Goal: Task Accomplishment & Management: Complete application form

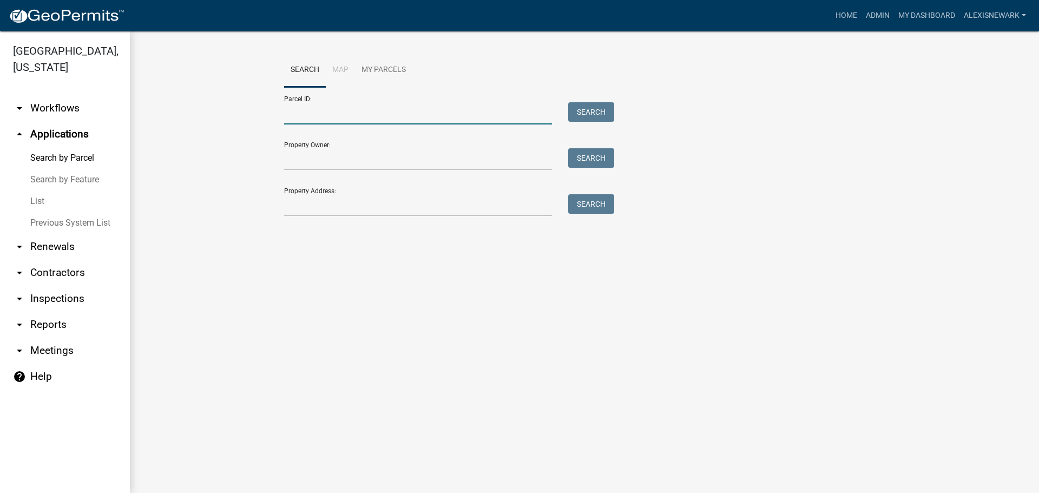
click at [346, 117] on input "Parcel ID:" at bounding box center [418, 113] width 268 height 22
paste input "17000310371003"
type input "17000310371003"
click at [574, 106] on button "Search" at bounding box center [591, 111] width 46 height 19
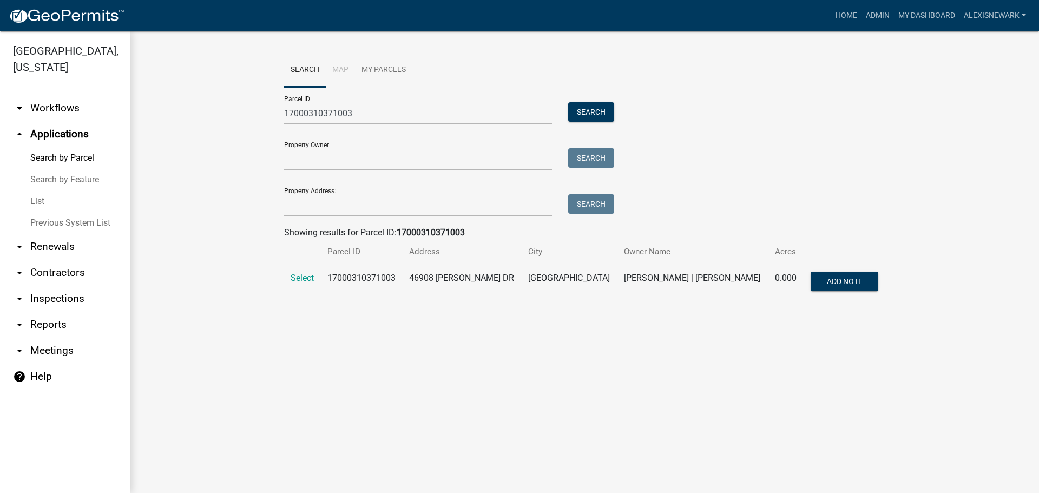
click at [312, 272] on td "Select" at bounding box center [302, 283] width 37 height 36
click at [310, 278] on span "Select" at bounding box center [302, 278] width 23 height 10
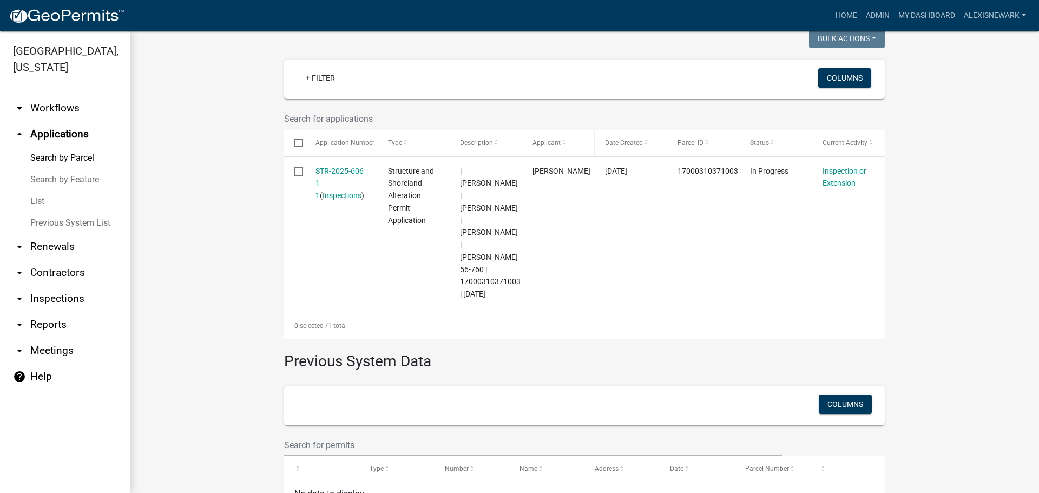
scroll to position [286, 0]
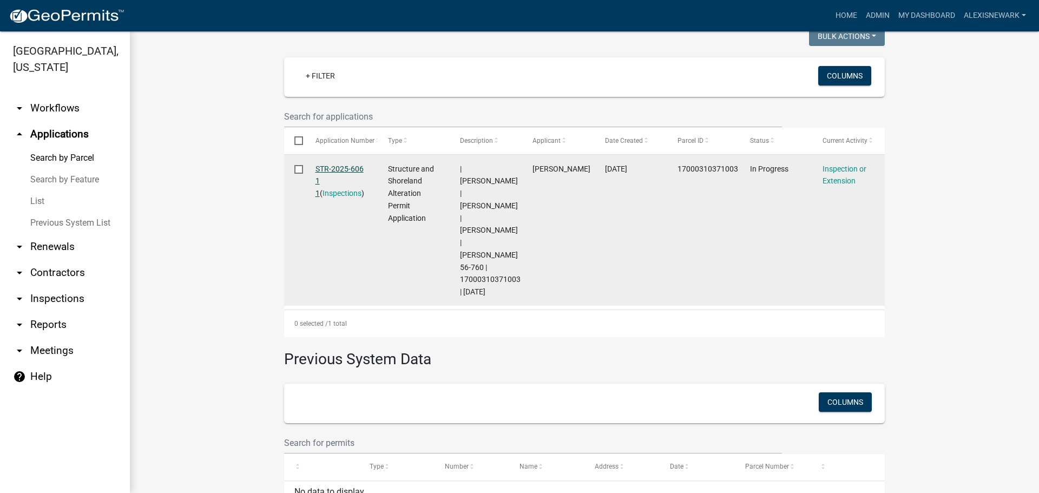
click at [354, 166] on link "STR-2025-606 1 1" at bounding box center [339, 181] width 48 height 34
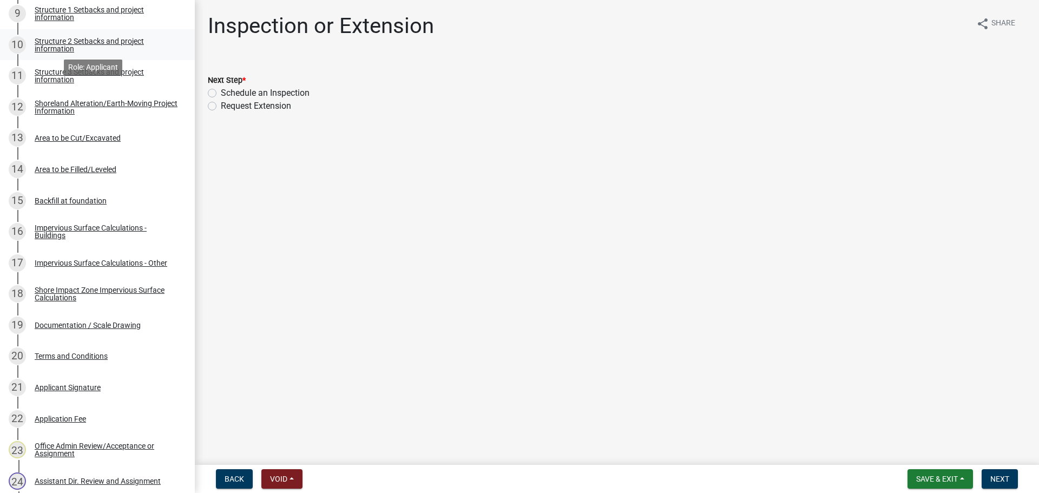
scroll to position [501, 0]
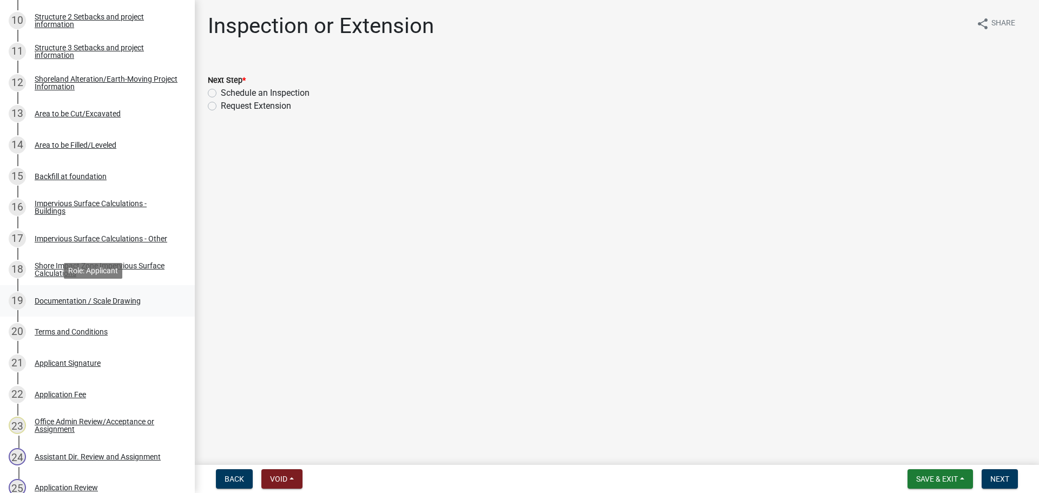
click at [148, 294] on div "19 Documentation / Scale Drawing" at bounding box center [93, 300] width 169 height 17
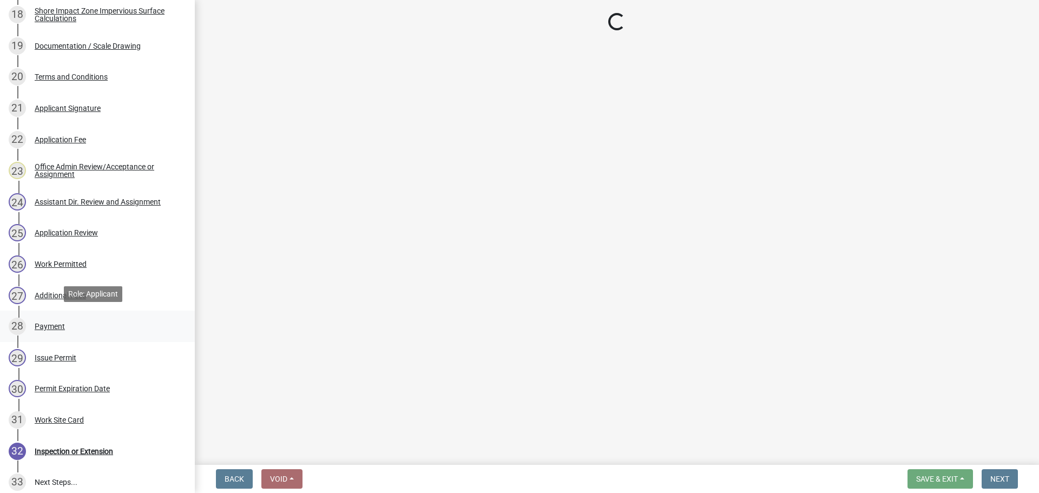
scroll to position [758, 0]
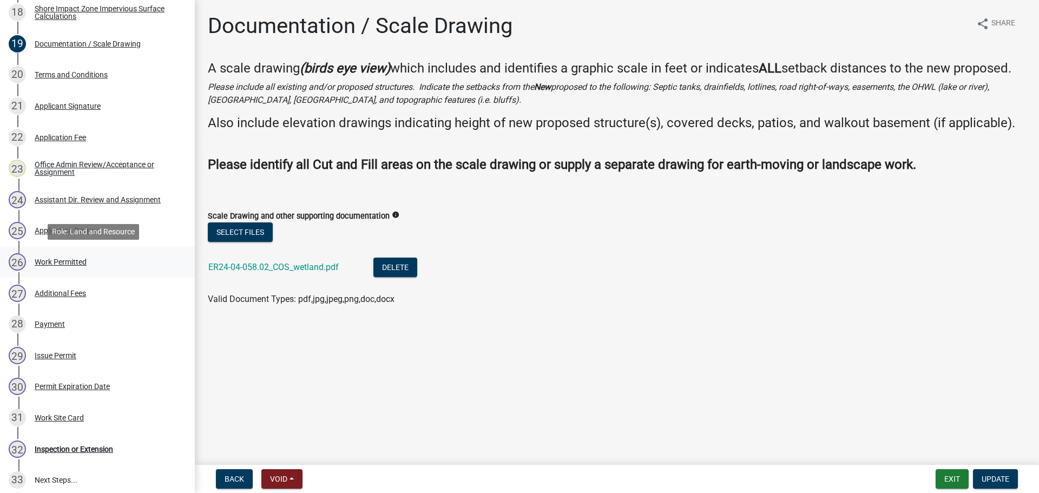
click at [100, 269] on div "26 Work Permitted" at bounding box center [93, 261] width 169 height 17
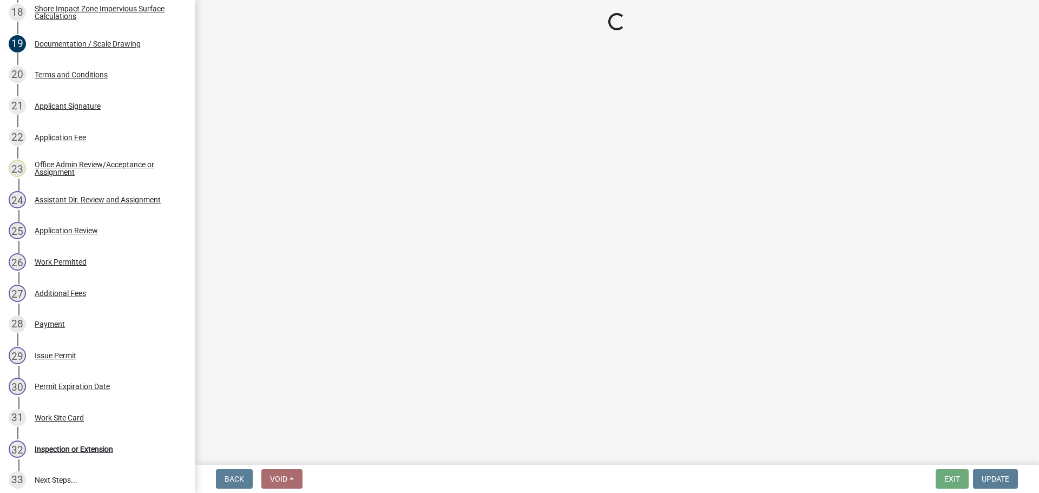
select select "f66be788-4dd6-459d-a9ec-6d83f4dfb709"
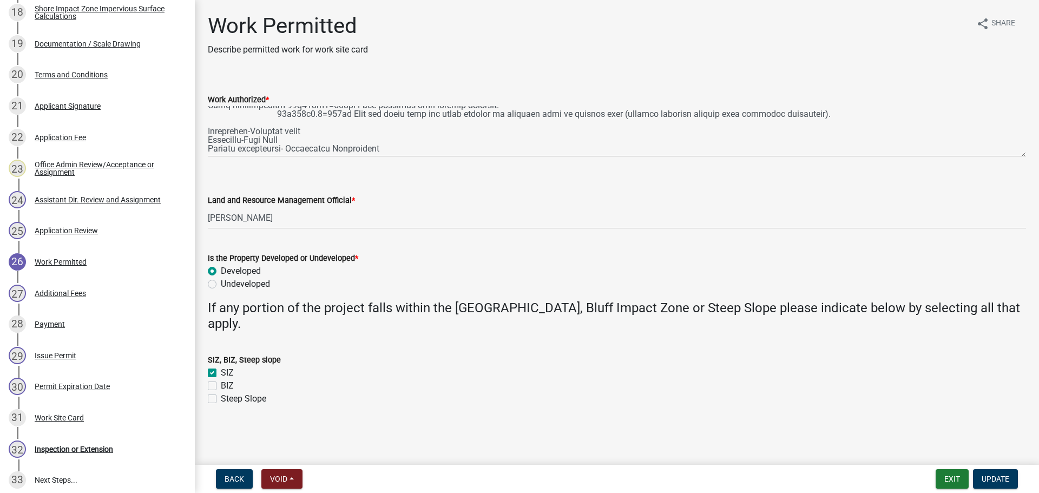
scroll to position [108, 0]
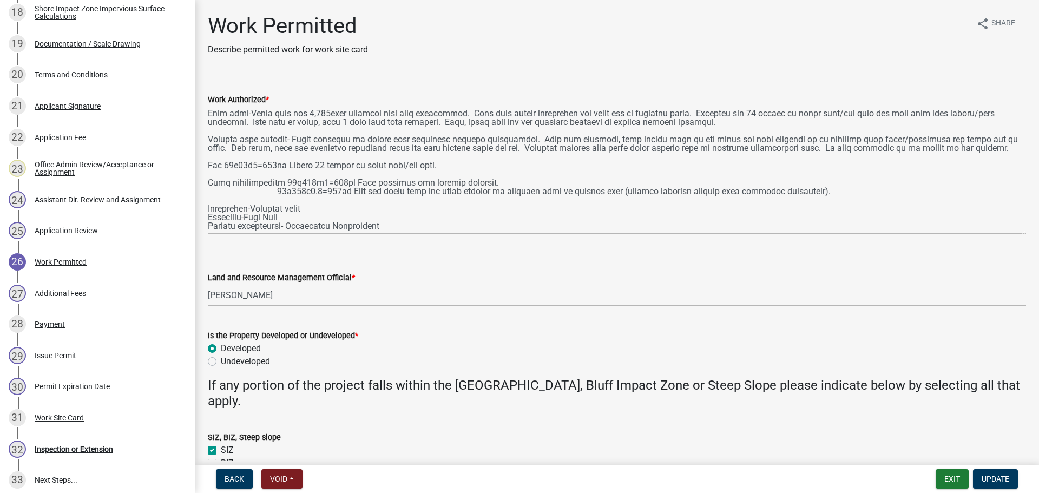
drag, startPoint x: 1019, startPoint y: 154, endPoint x: 1030, endPoint y: 233, distance: 79.1
click at [1030, 233] on div "Work Permitted Describe permitted work for work site card share Share Work Auth…" at bounding box center [617, 257] width 844 height 489
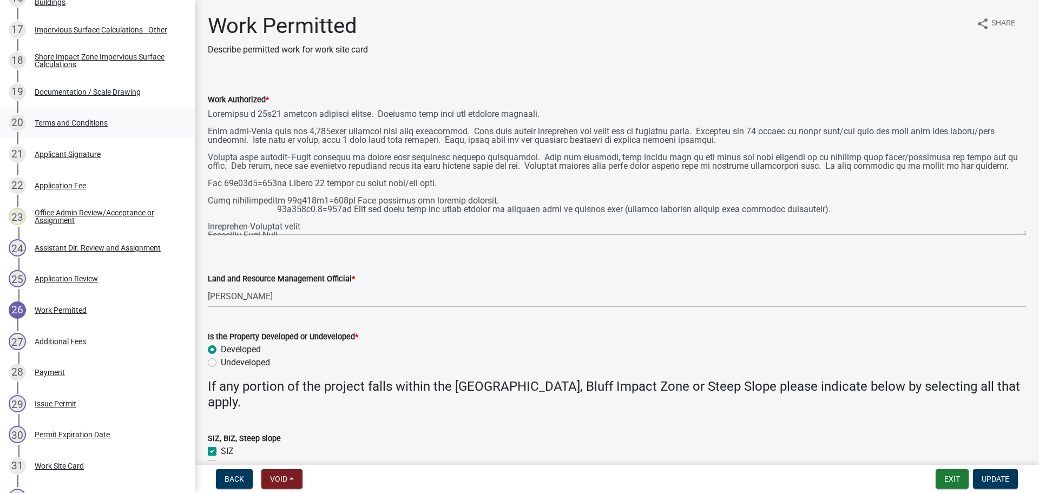
scroll to position [703, 0]
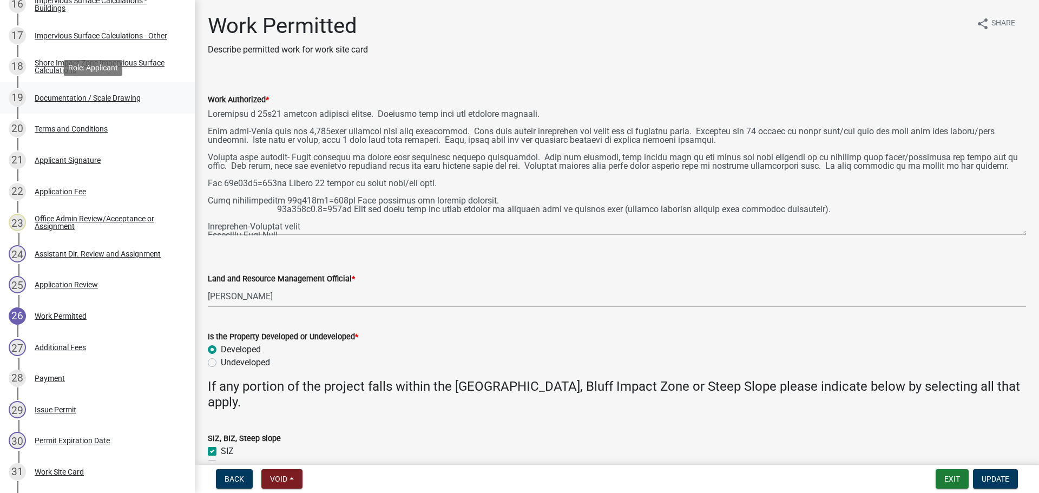
click at [86, 100] on div "Documentation / Scale Drawing" at bounding box center [88, 98] width 106 height 8
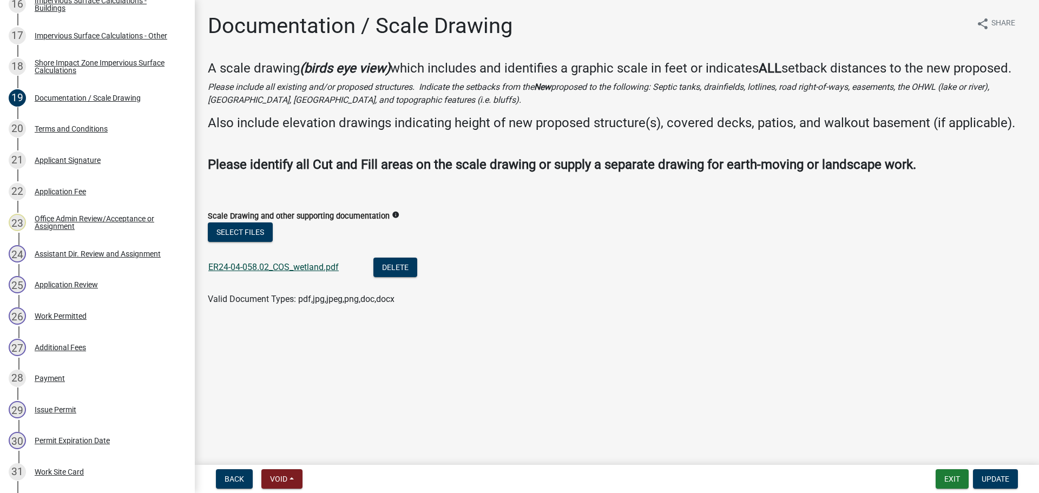
click at [325, 270] on link "ER24-04-058.02_COS_wetland.pdf" at bounding box center [273, 267] width 130 height 10
click at [108, 310] on div "26 Work Permitted" at bounding box center [93, 315] width 169 height 17
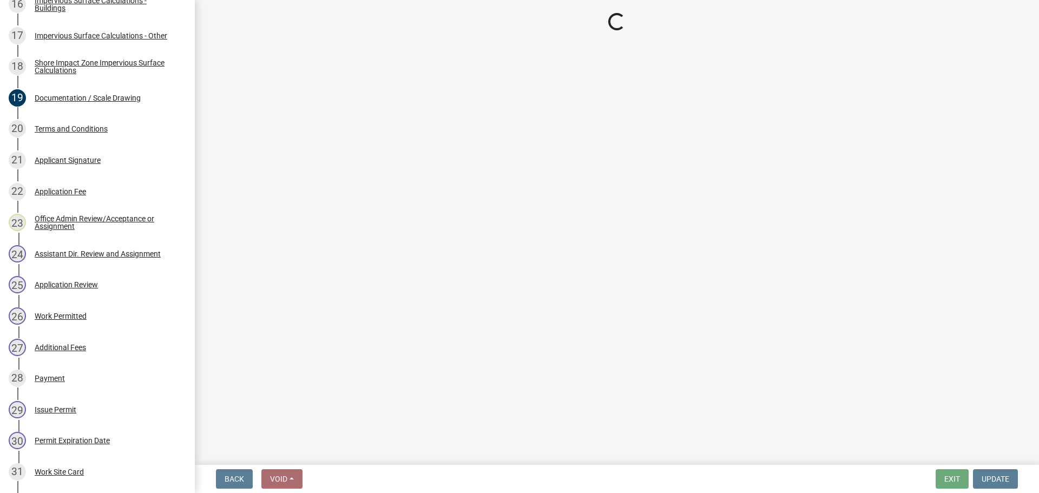
select select "f66be788-4dd6-459d-a9ec-6d83f4dfb709"
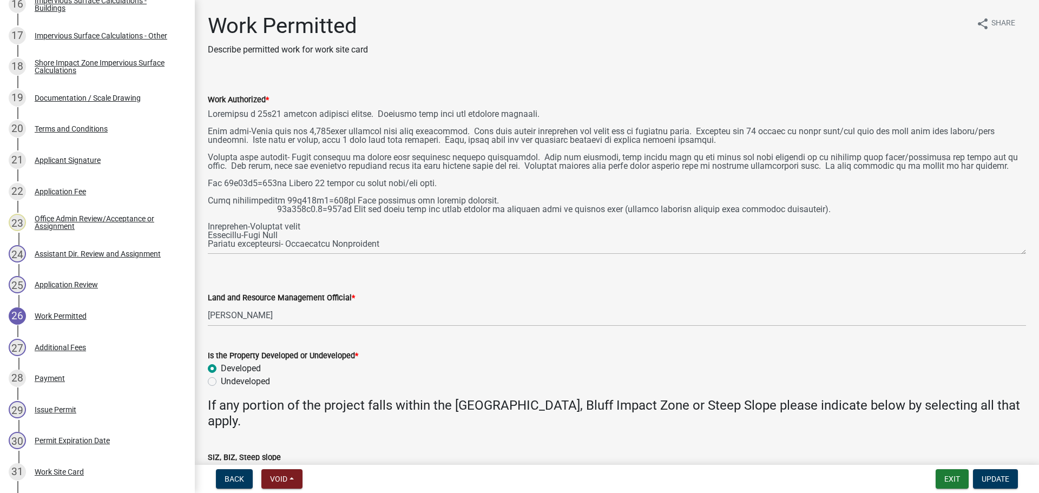
drag, startPoint x: 1021, startPoint y: 154, endPoint x: 1033, endPoint y: 251, distance: 98.2
click at [1030, 251] on main "Work Permitted Describe permitted work for work site card share Share Work Auth…" at bounding box center [617, 230] width 844 height 460
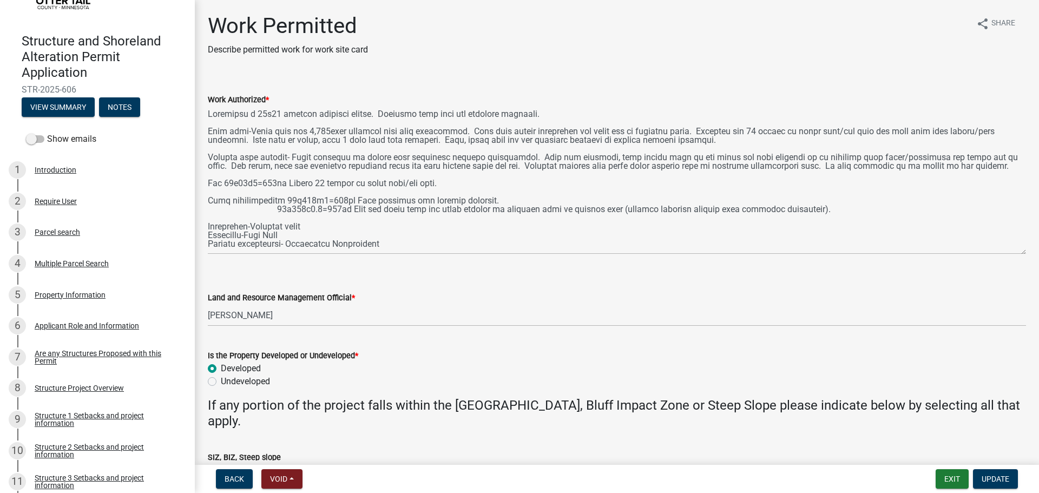
scroll to position [27, 0]
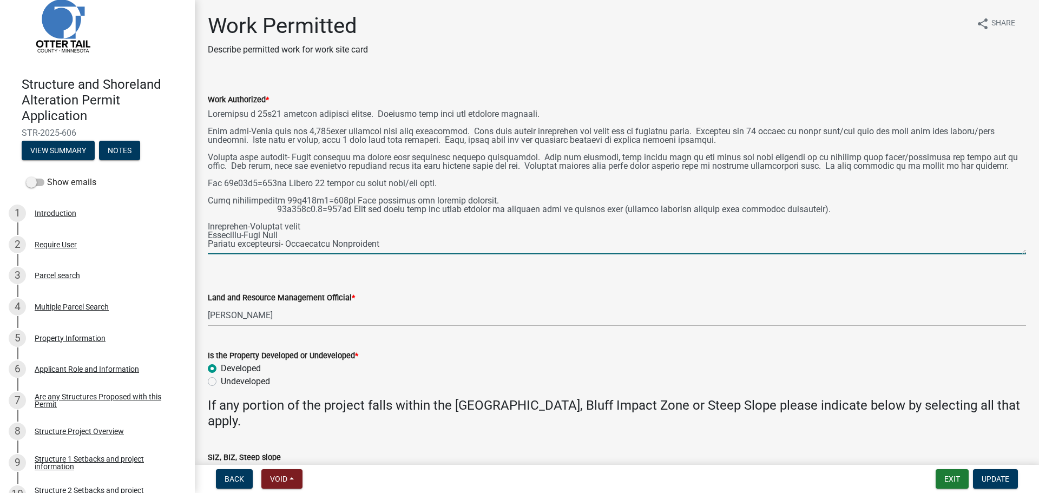
click at [406, 246] on textarea "Work Authorized *" at bounding box center [617, 180] width 818 height 148
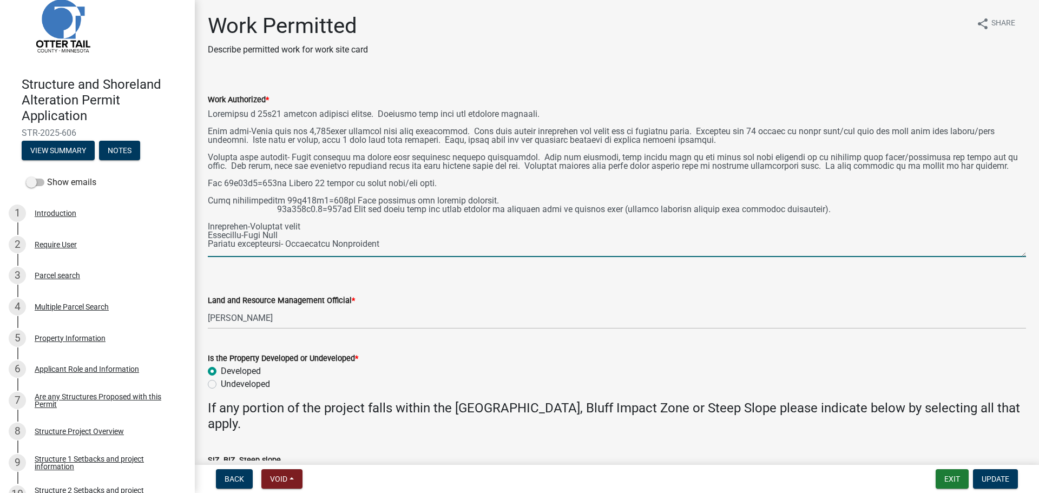
click at [1015, 253] on textarea "Work Authorized *" at bounding box center [617, 181] width 818 height 151
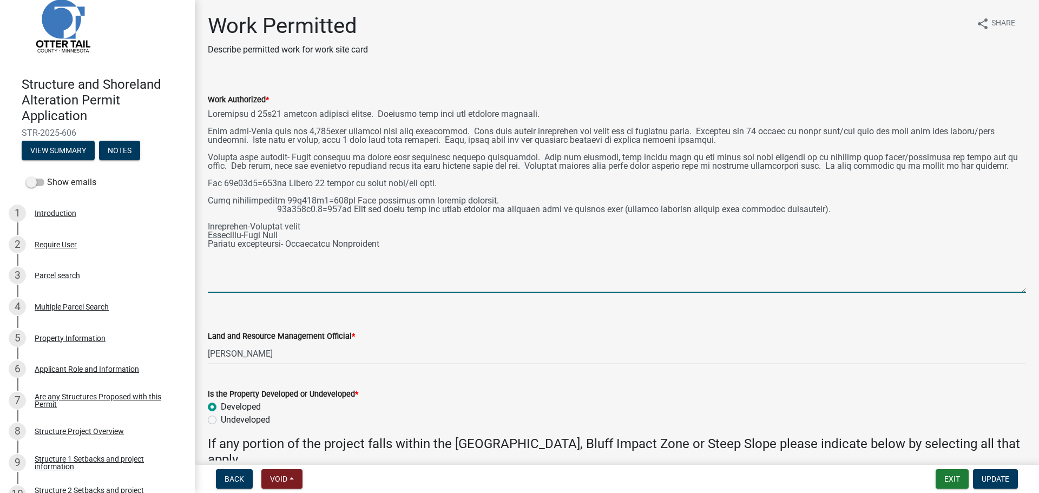
drag, startPoint x: 1012, startPoint y: 258, endPoint x: 1018, endPoint y: 262, distance: 7.7
click at [1018, 271] on div "Work Authorized *" at bounding box center [617, 185] width 834 height 215
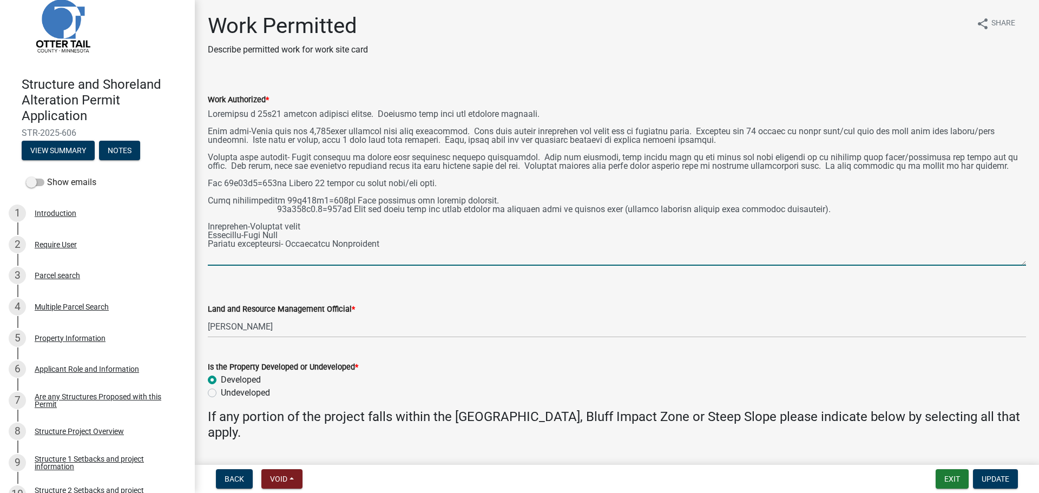
click at [1015, 266] on textarea "Work Authorized *" at bounding box center [617, 186] width 818 height 160
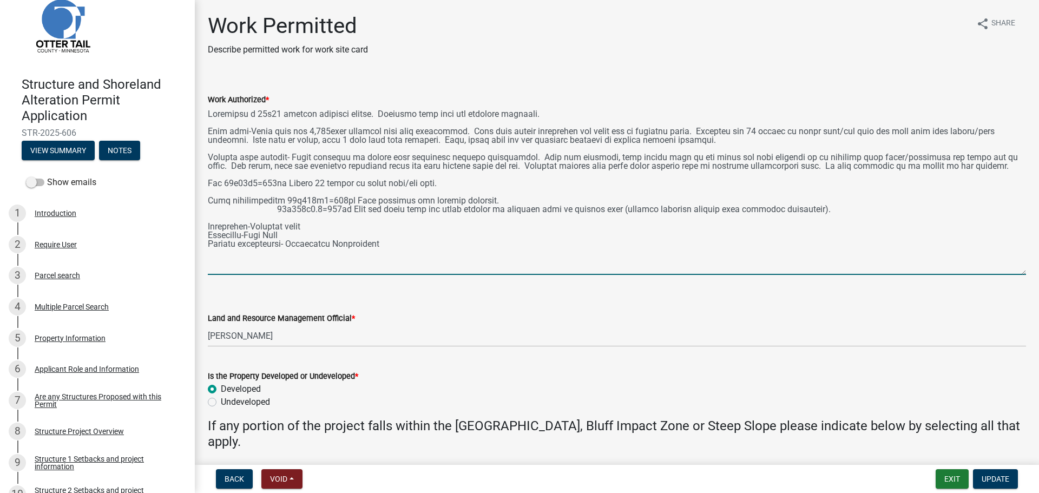
scroll to position [3, 0]
click at [637, 185] on textarea "Work Authorized *" at bounding box center [617, 190] width 818 height 169
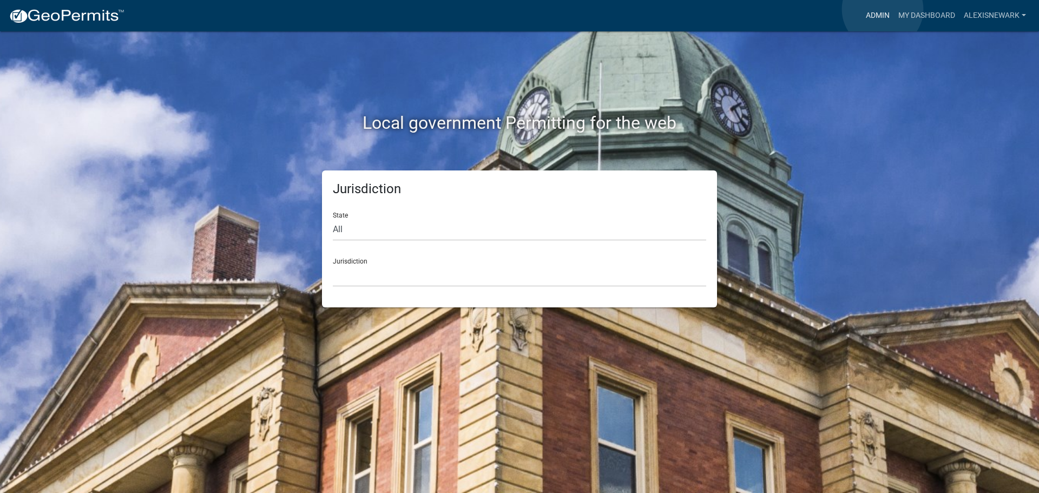
click at [883, 9] on link "Admin" at bounding box center [877, 15] width 32 height 21
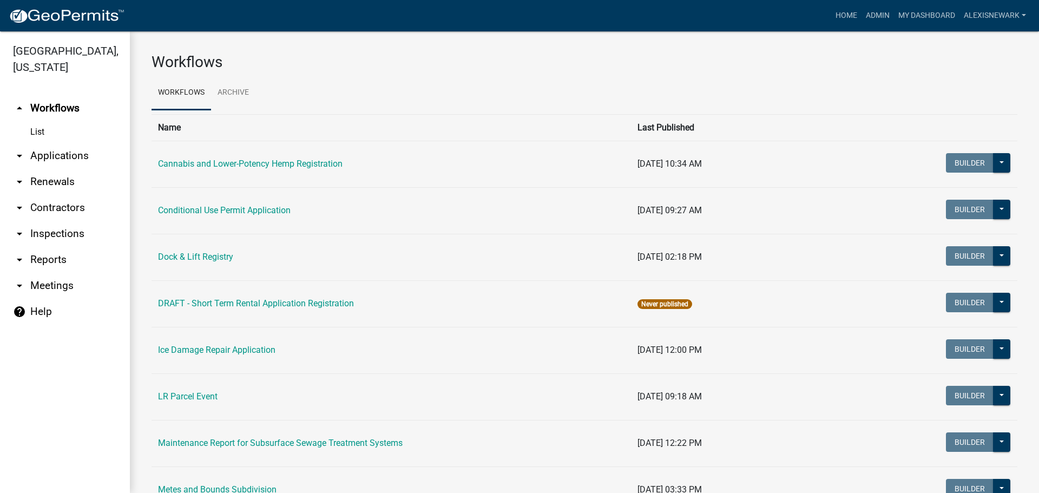
click at [82, 156] on link "arrow_drop_down Applications" at bounding box center [65, 156] width 130 height 26
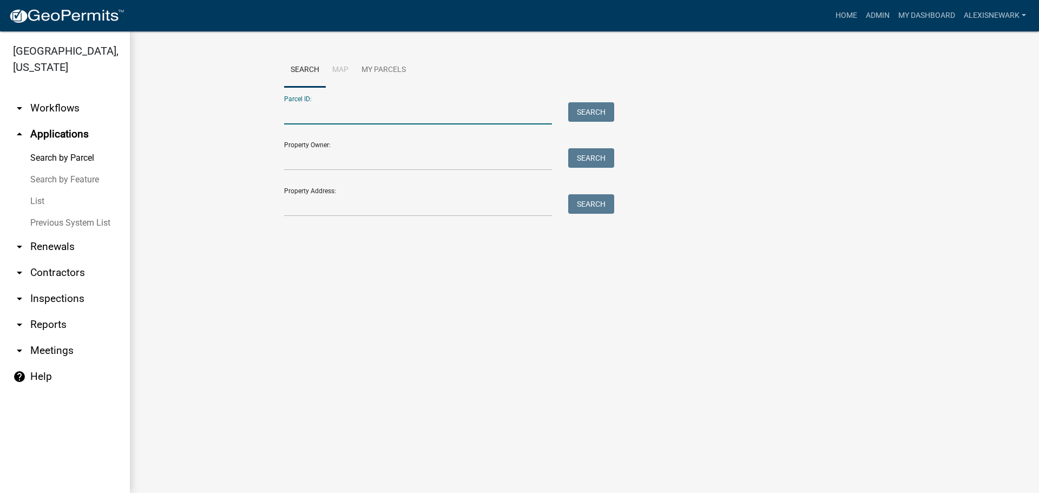
click at [296, 117] on input "Parcel ID:" at bounding box center [418, 113] width 268 height 22
paste input "39000990311000"
type input "39000990311000"
click at [597, 101] on div "Parcel ID: 39000990311000 Search" at bounding box center [446, 105] width 325 height 37
click at [581, 111] on button "Search" at bounding box center [591, 111] width 46 height 19
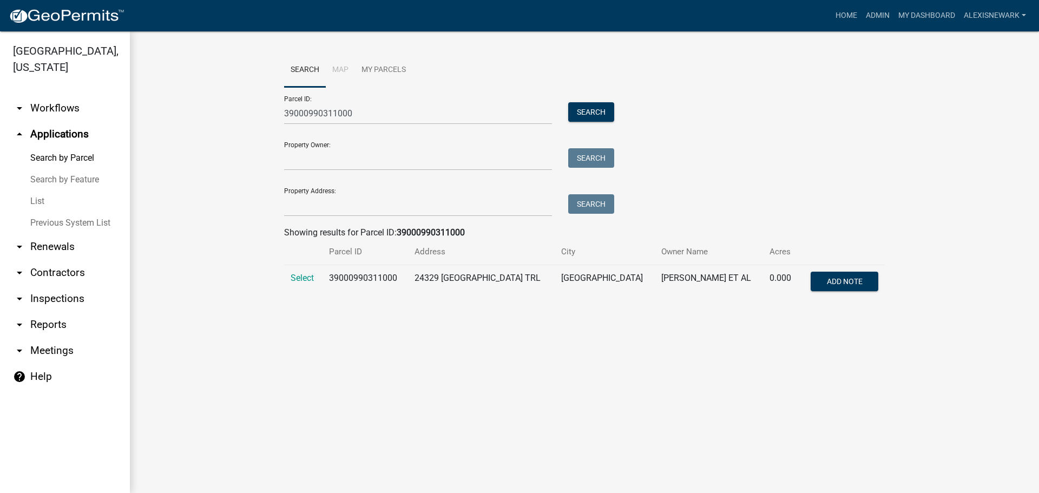
click at [290, 279] on td "Select" at bounding box center [303, 283] width 38 height 36
click at [301, 276] on span "Select" at bounding box center [302, 278] width 23 height 10
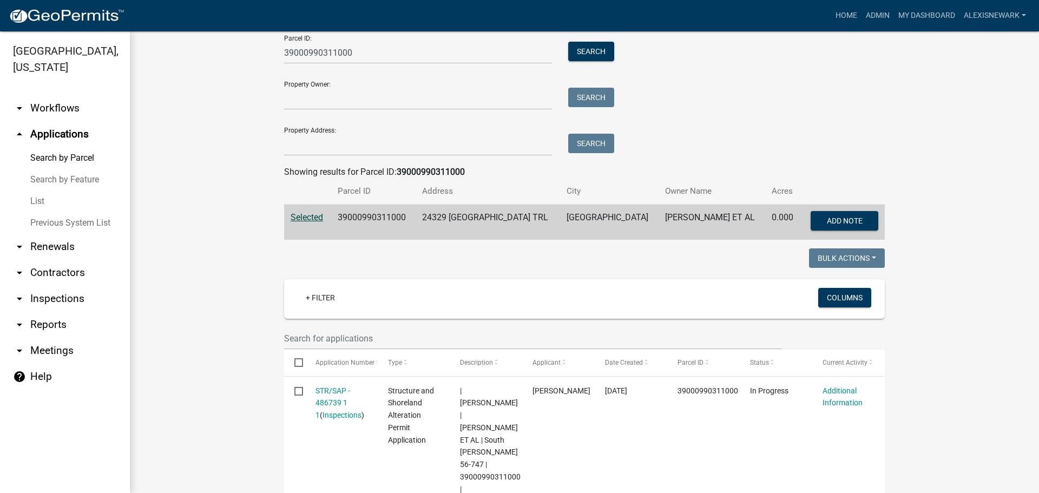
scroll to position [284, 0]
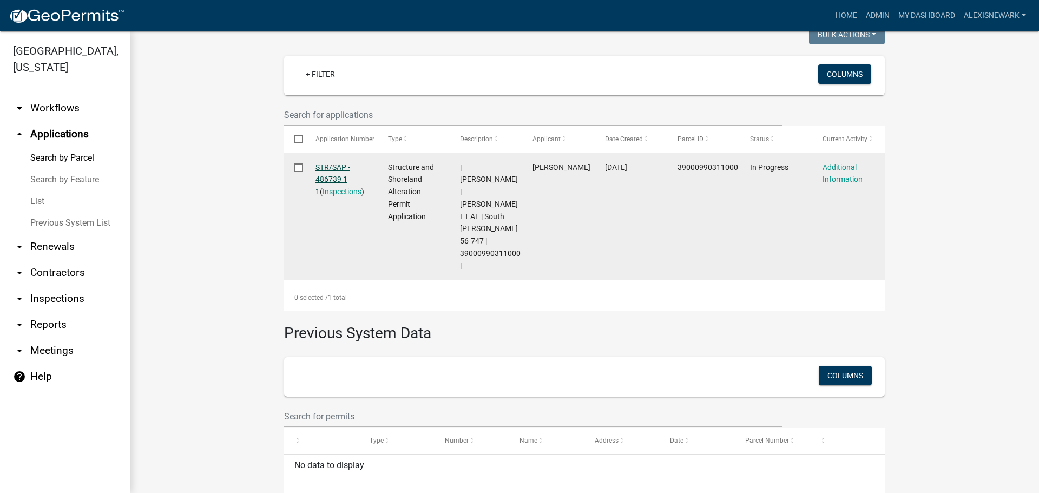
click at [327, 168] on link "STR/SAP - 486739 1 1" at bounding box center [332, 180] width 35 height 34
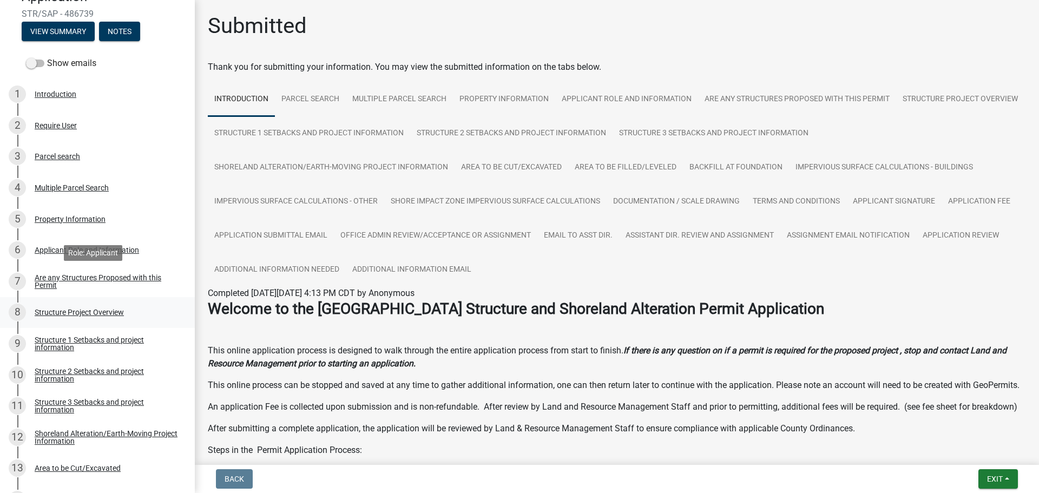
scroll to position [176, 0]
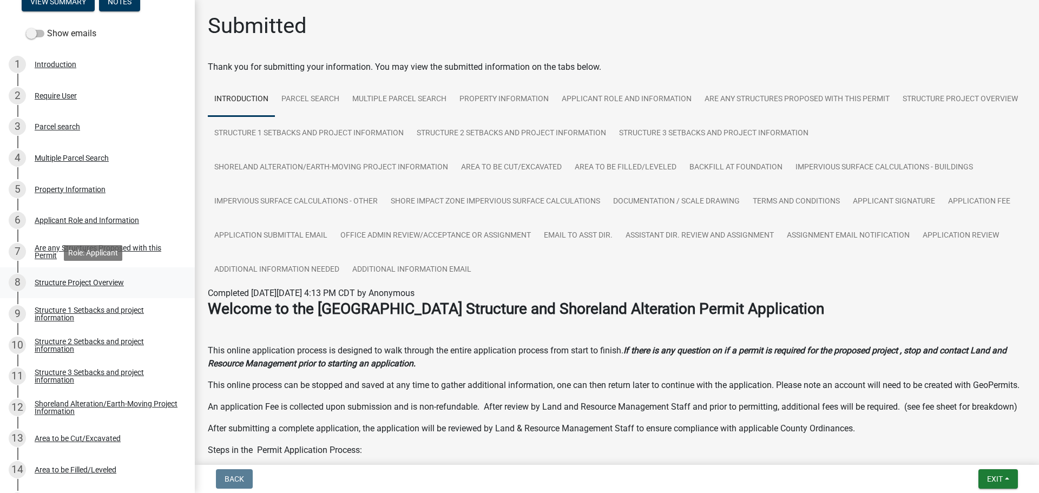
click at [134, 279] on div "8 Structure Project Overview" at bounding box center [93, 282] width 169 height 17
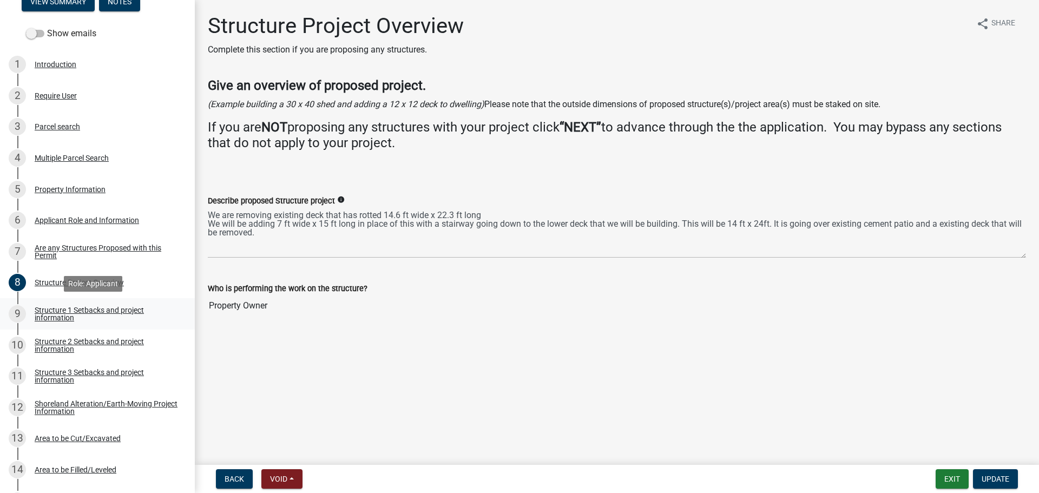
click at [129, 315] on div "Structure 1 Setbacks and project information" at bounding box center [106, 313] width 143 height 15
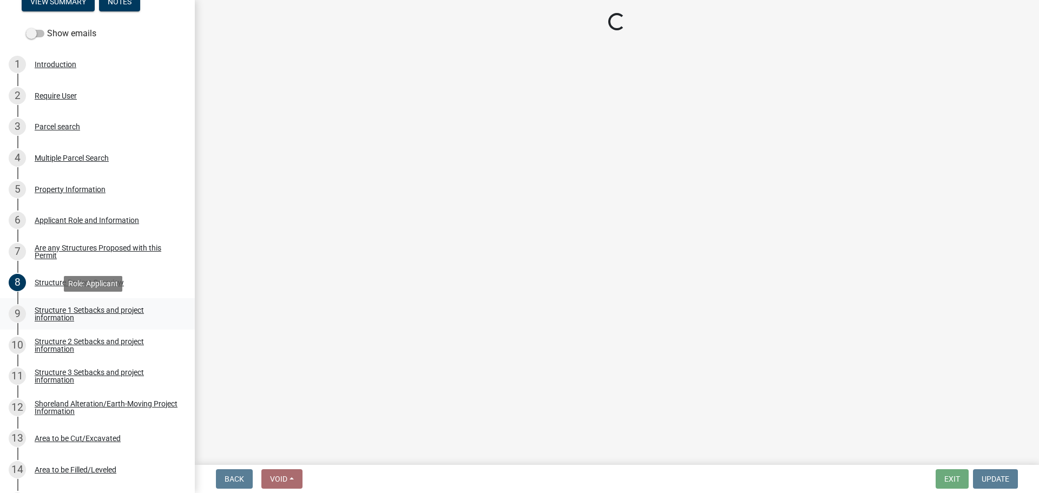
select select "a3cc236c-43aa-406a-8353-e0398d57c407"
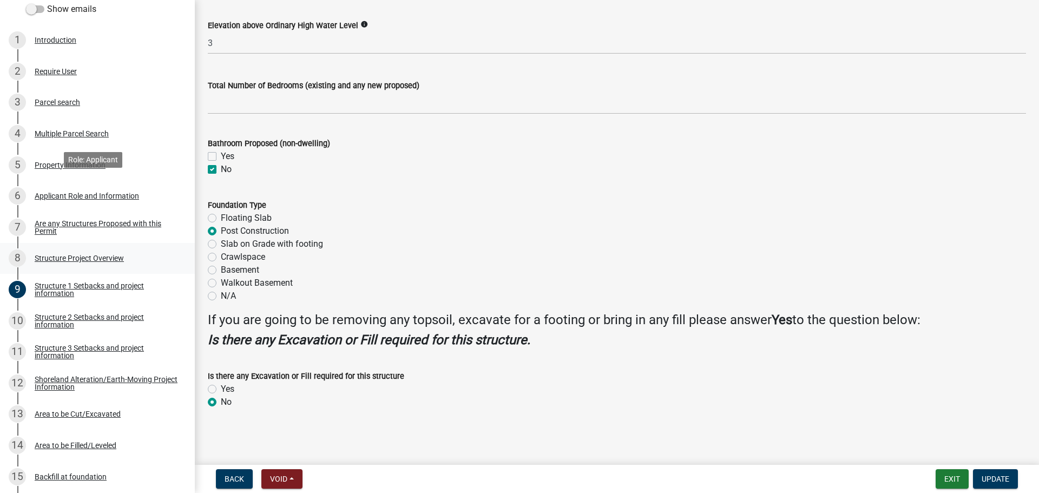
scroll to position [365, 0]
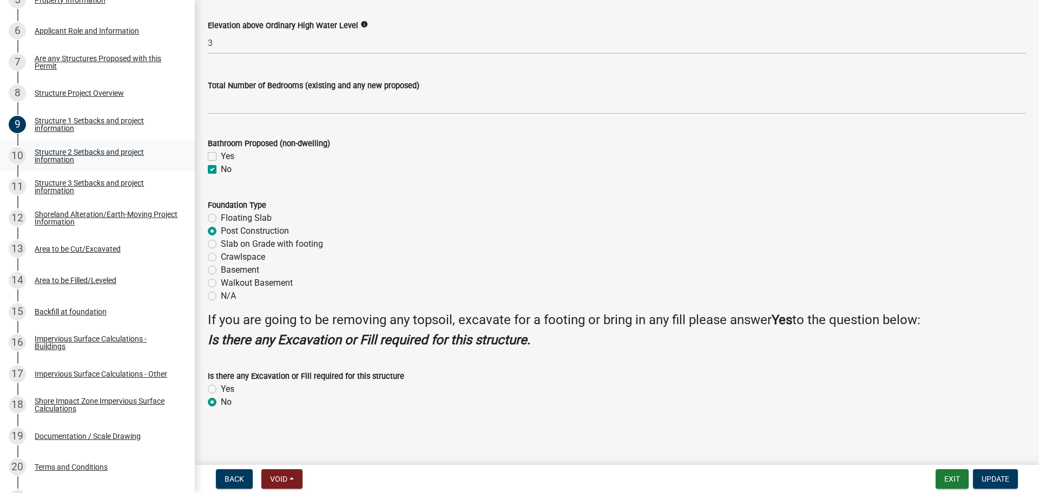
click at [97, 159] on div "Structure 2 Setbacks and project information" at bounding box center [106, 155] width 143 height 15
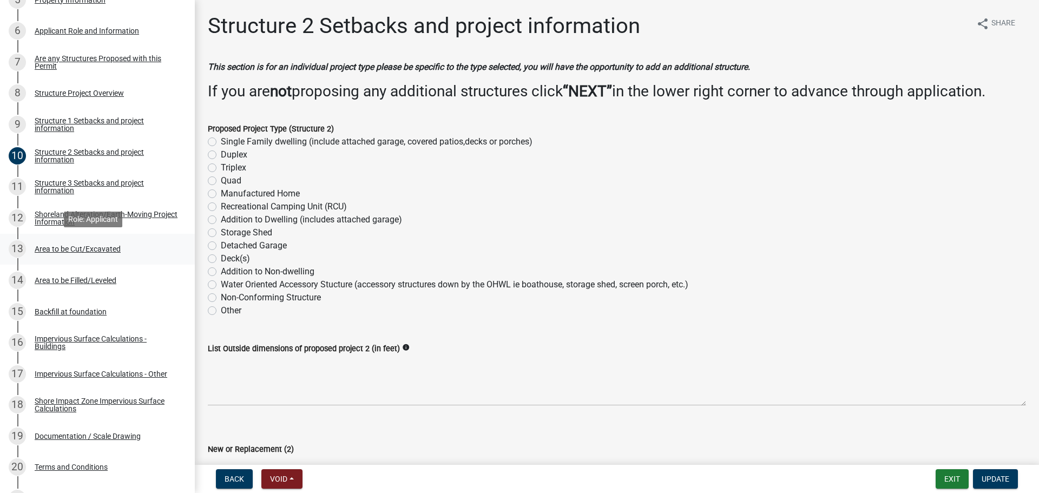
click at [115, 257] on div "13 Area to be Cut/Excavated" at bounding box center [93, 248] width 169 height 17
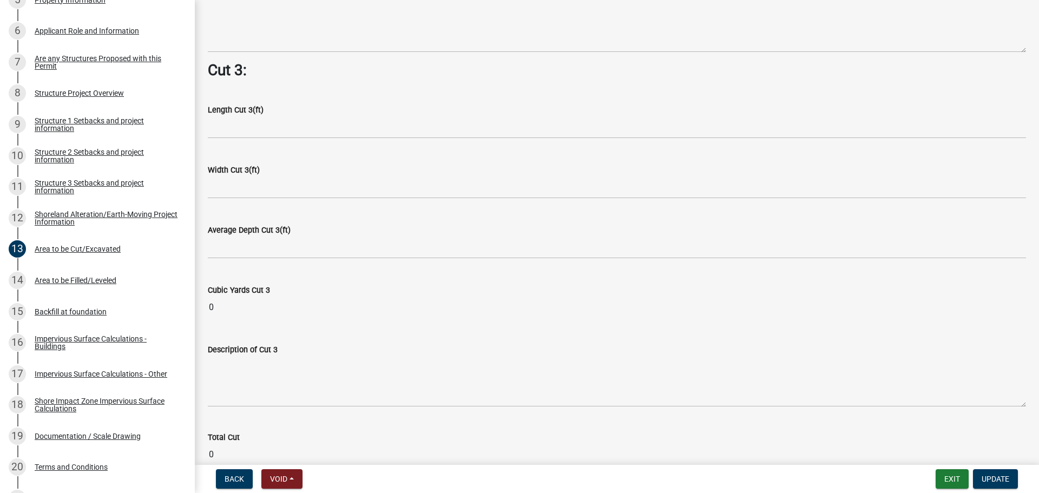
scroll to position [1394, 0]
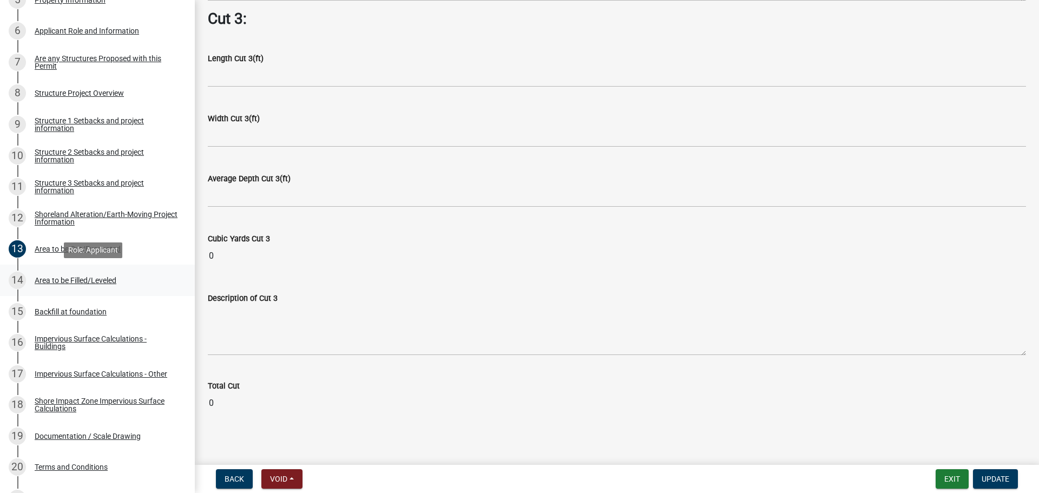
click at [153, 295] on link "14 Area to be Filled/Leveled" at bounding box center [97, 280] width 195 height 31
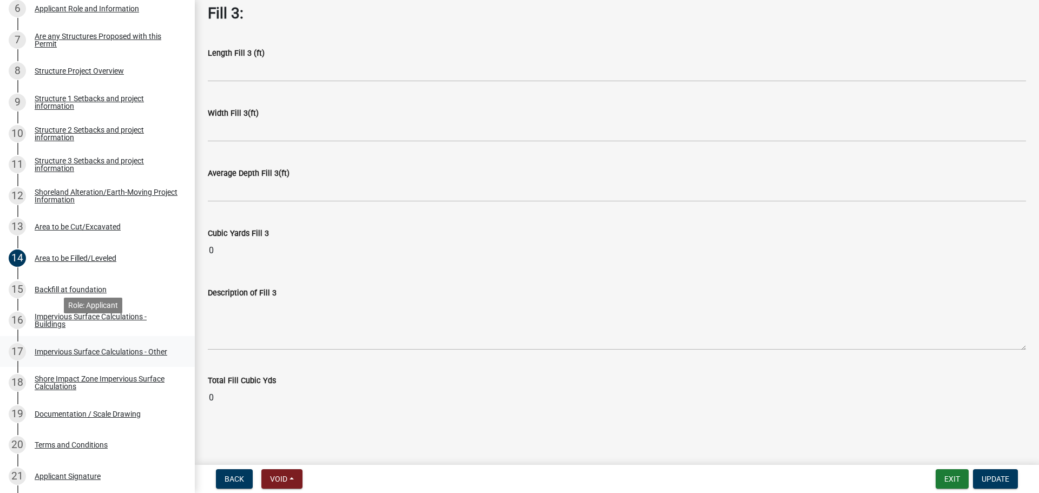
scroll to position [406, 0]
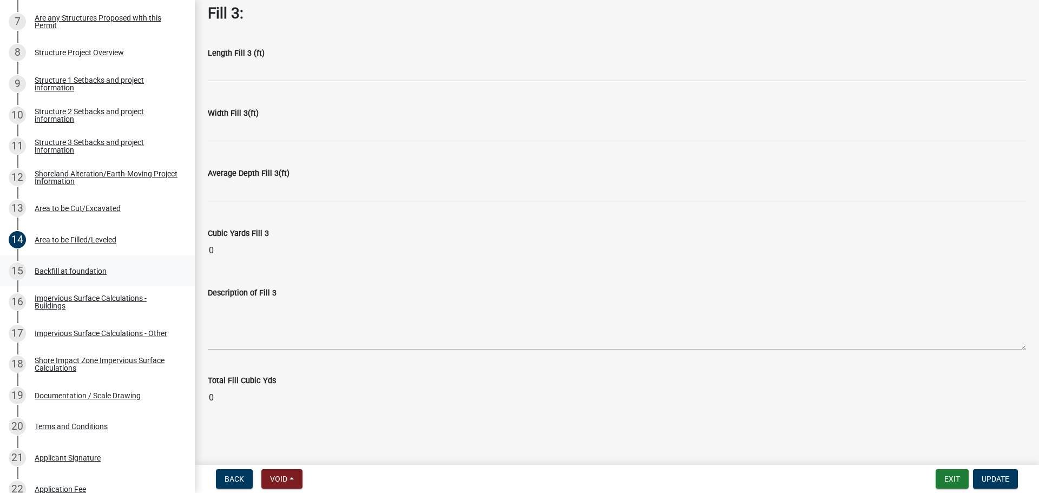
click at [118, 260] on link "15 Backfill at foundation" at bounding box center [97, 270] width 195 height 31
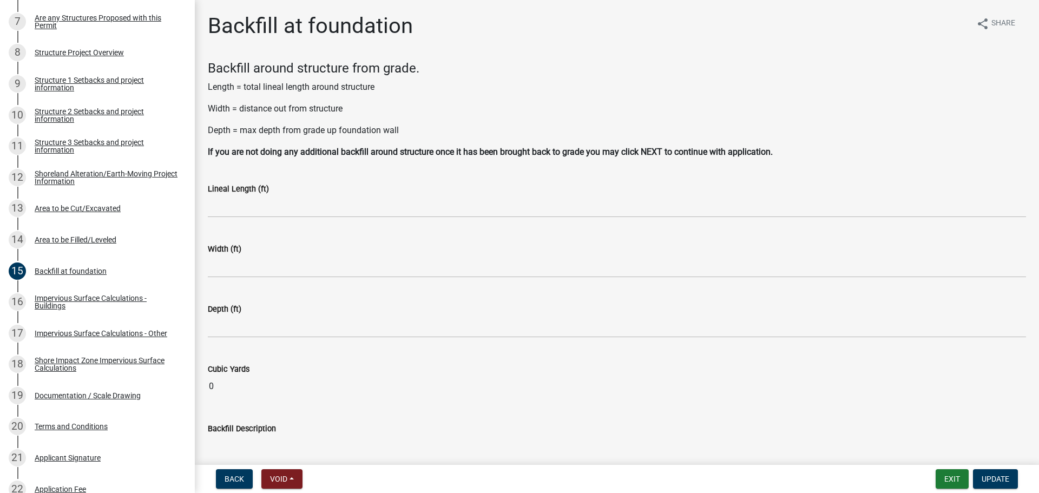
scroll to position [76, 0]
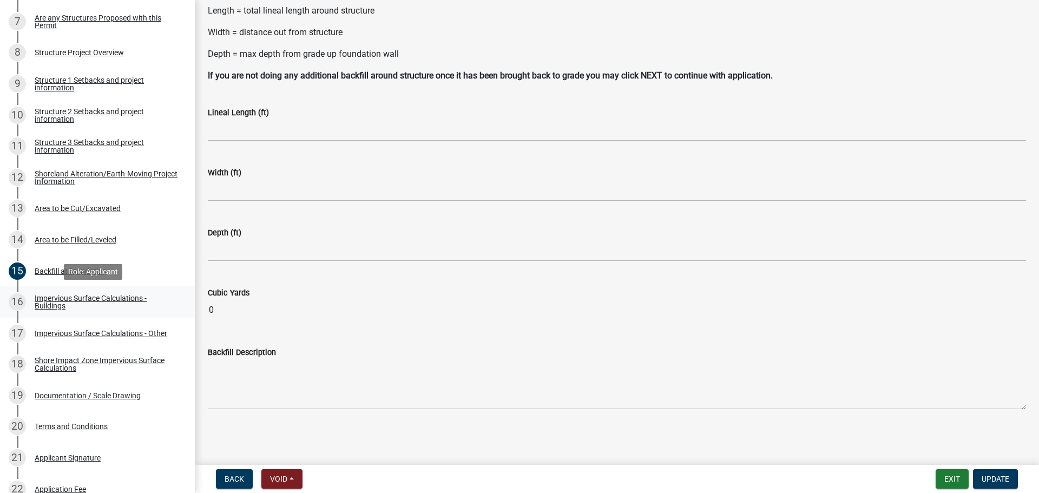
click at [152, 298] on div "Impervious Surface Calculations - Buildings" at bounding box center [106, 301] width 143 height 15
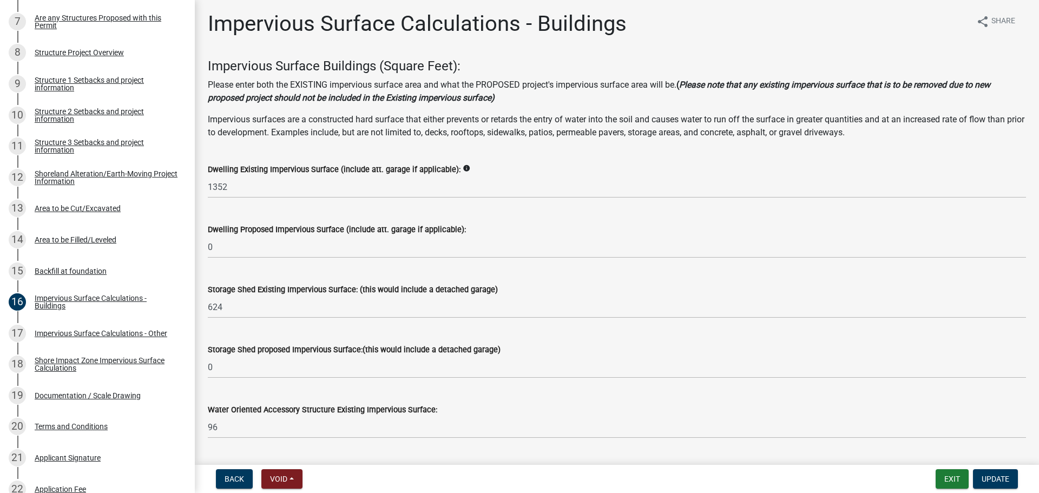
scroll to position [0, 0]
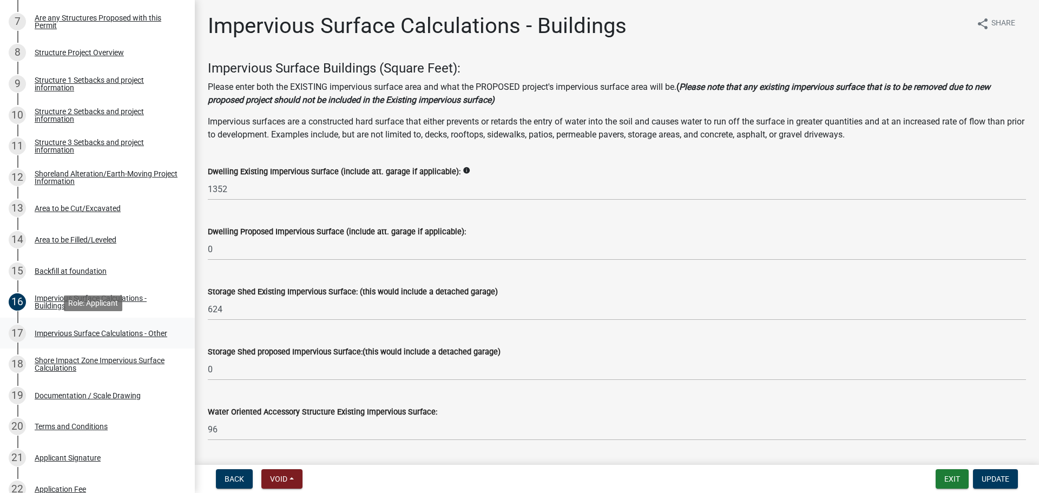
click at [156, 331] on div "Impervious Surface Calculations - Other" at bounding box center [101, 334] width 133 height 8
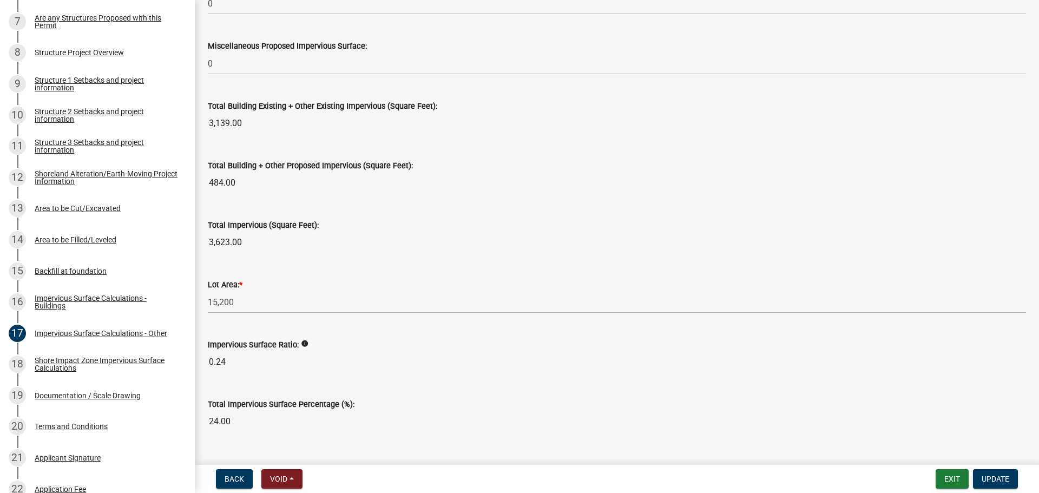
scroll to position [1170, 0]
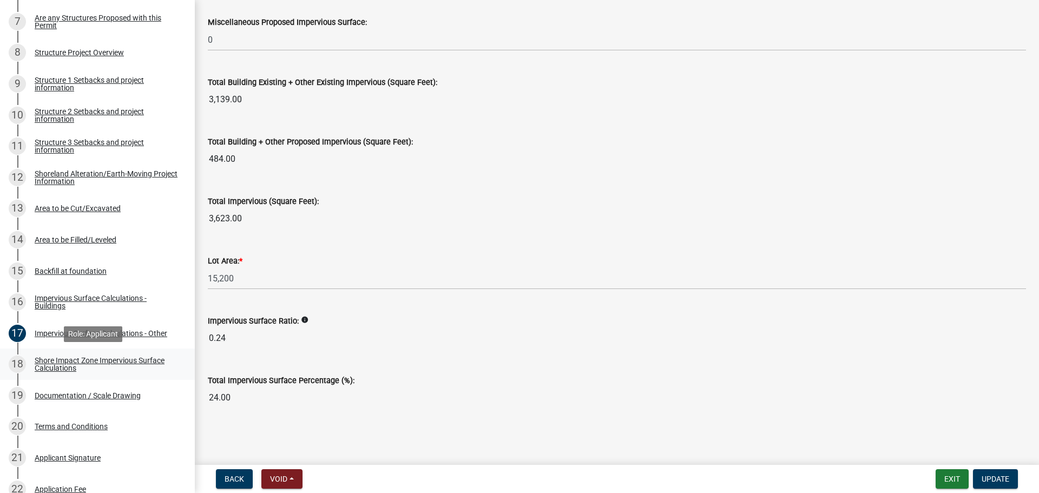
click at [163, 360] on div "Shore Impact Zone Impervious Surface Calculations" at bounding box center [106, 364] width 143 height 15
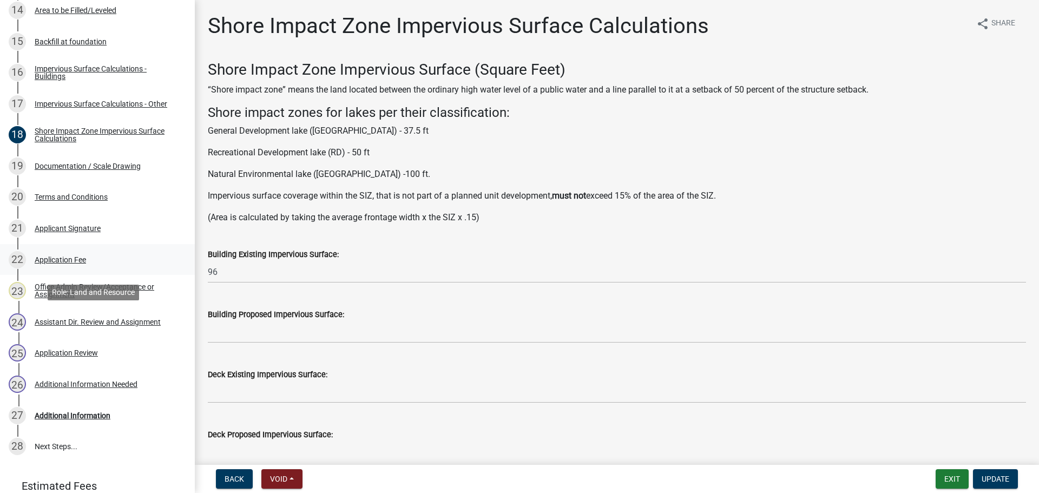
scroll to position [636, 0]
click at [87, 167] on div "Documentation / Scale Drawing" at bounding box center [88, 166] width 106 height 8
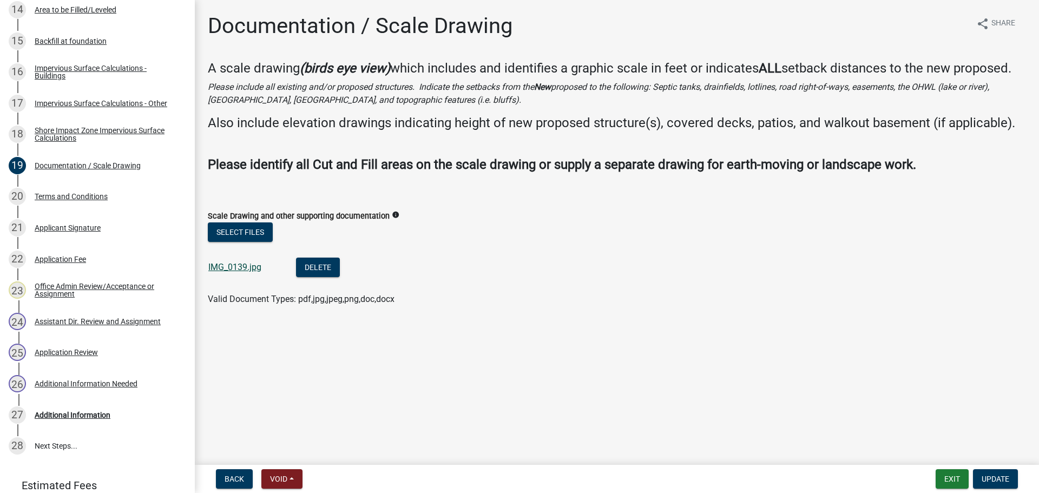
click at [239, 268] on link "IMG_0139.jpg" at bounding box center [234, 267] width 53 height 10
